Goal: Task Accomplishment & Management: Use online tool/utility

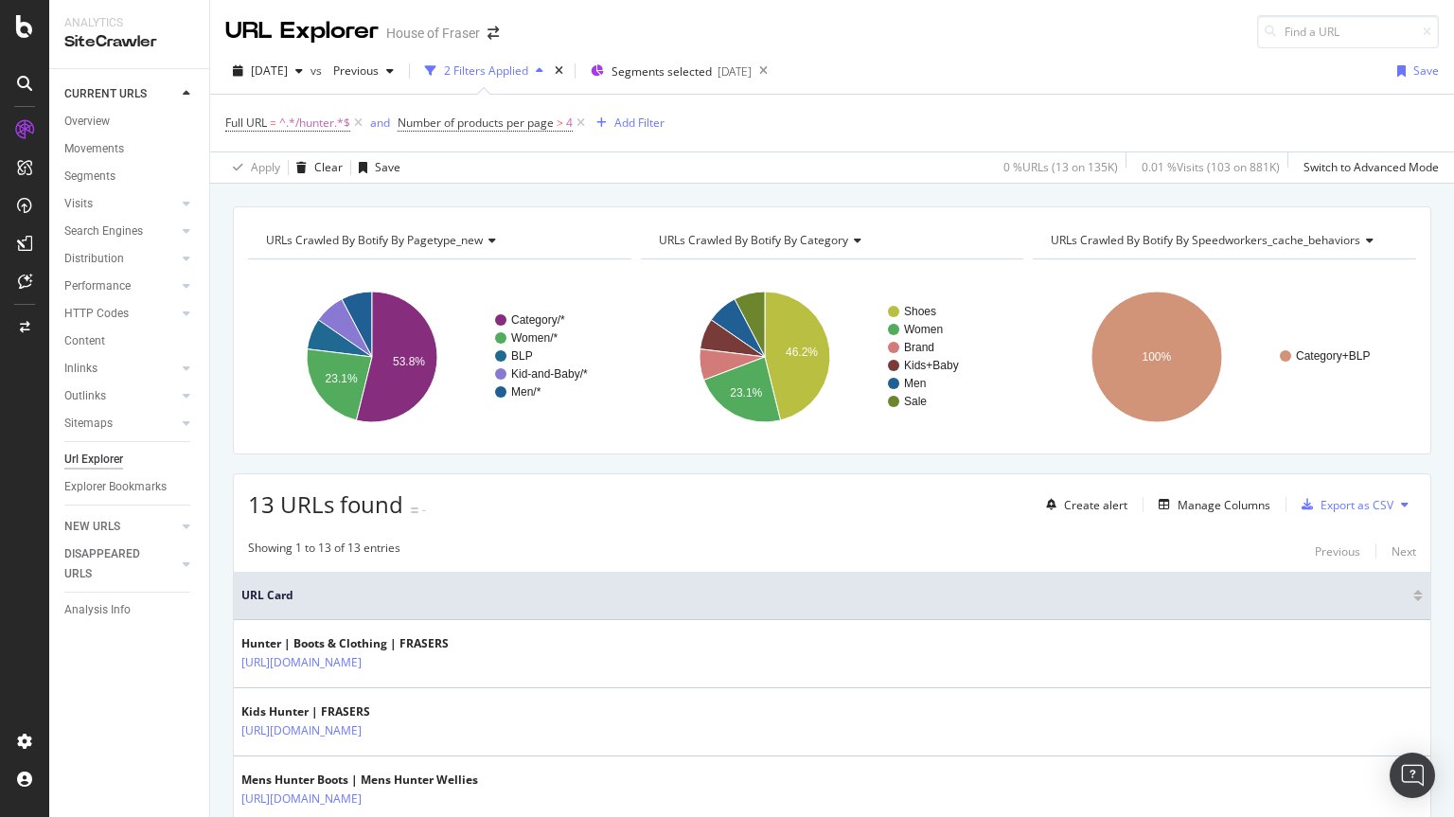
click at [319, 110] on span "^.*/hunter.*$" at bounding box center [314, 123] width 71 height 27
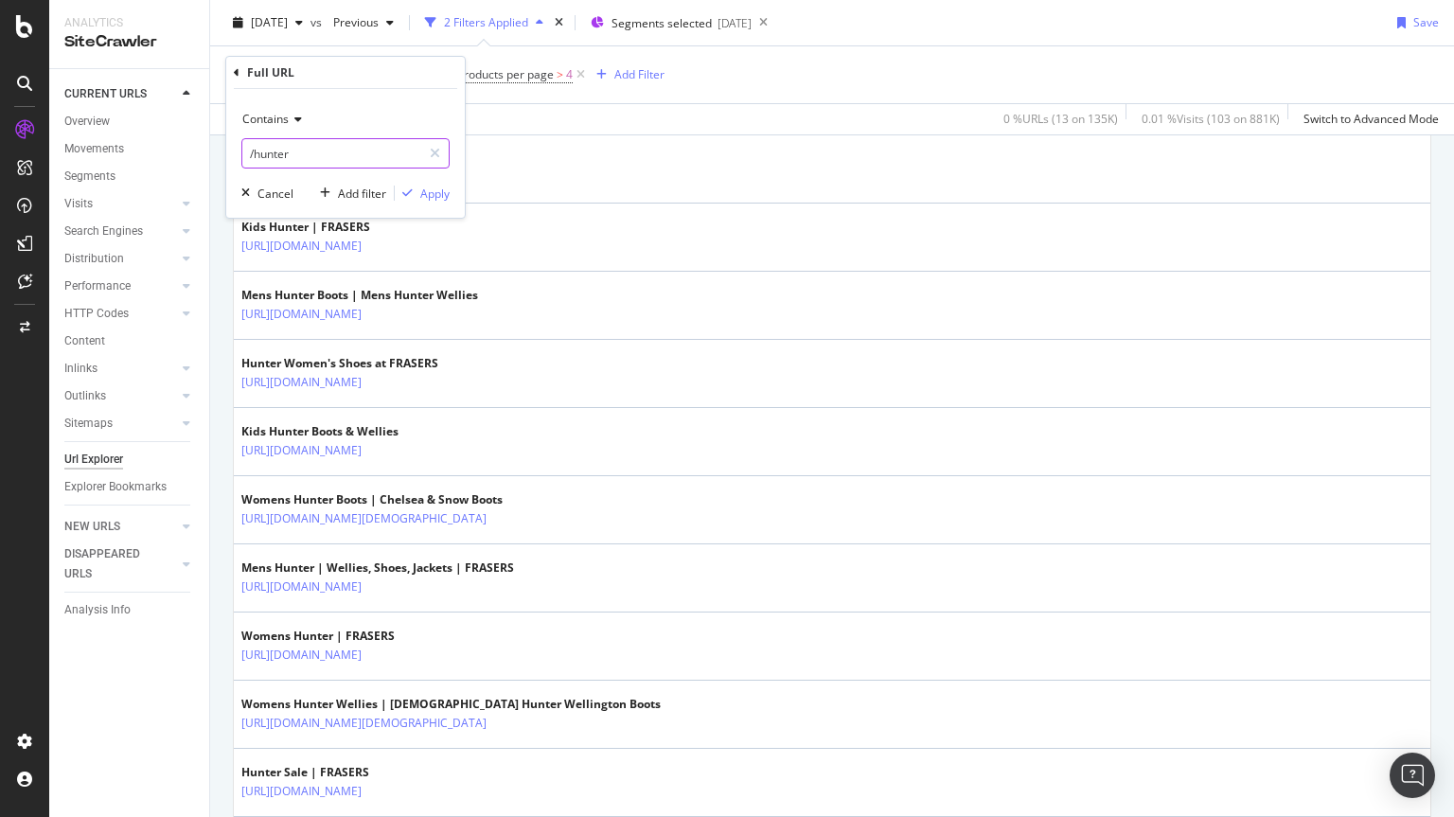
click at [373, 158] on input "/hunter" at bounding box center [331, 153] width 179 height 30
click at [340, 147] on input "/hunter" at bounding box center [331, 153] width 179 height 30
type input "/whistles"
click at [437, 195] on div "Apply" at bounding box center [434, 194] width 29 height 16
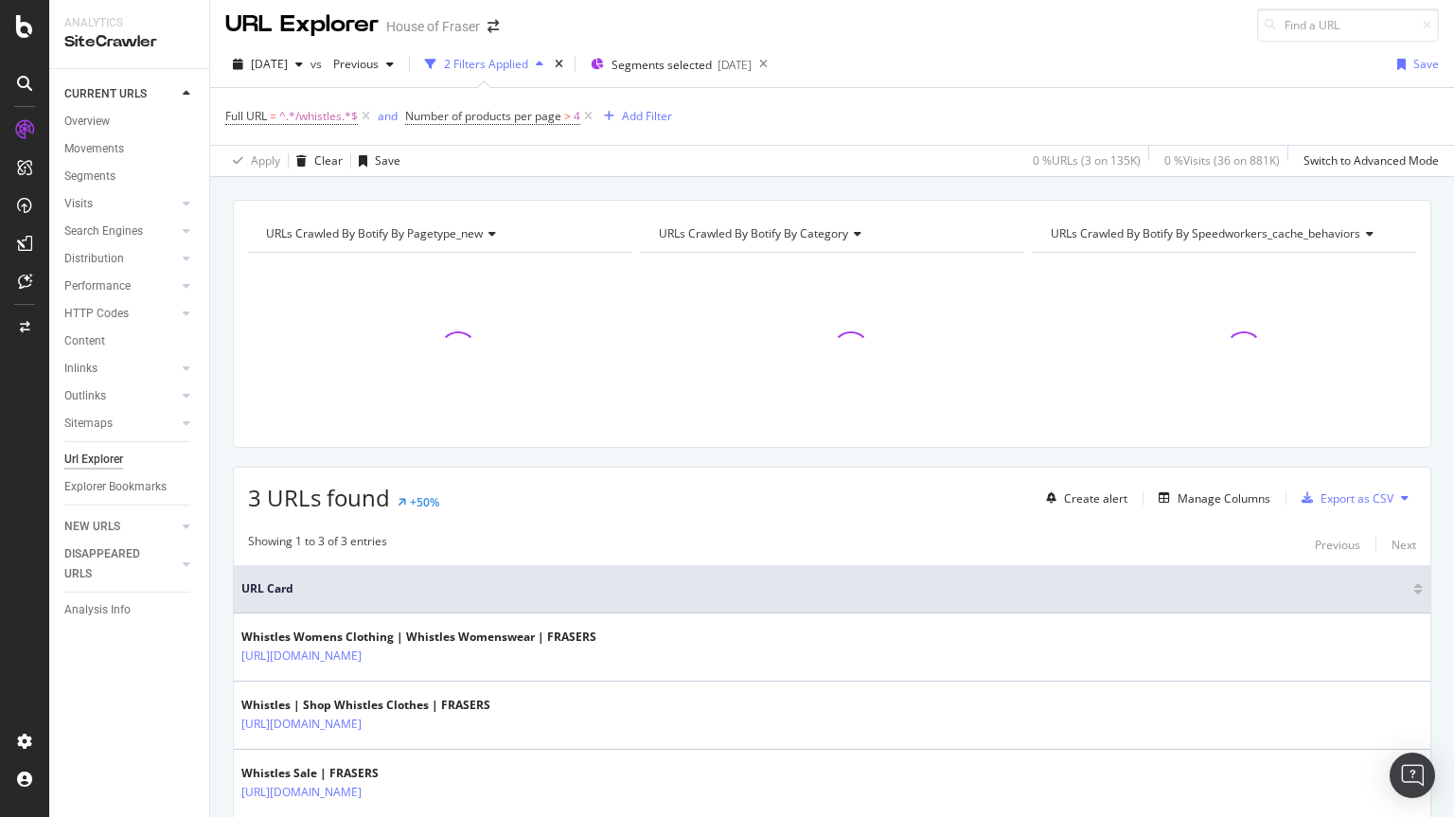
scroll to position [116, 0]
